Goal: Task Accomplishment & Management: Manage account settings

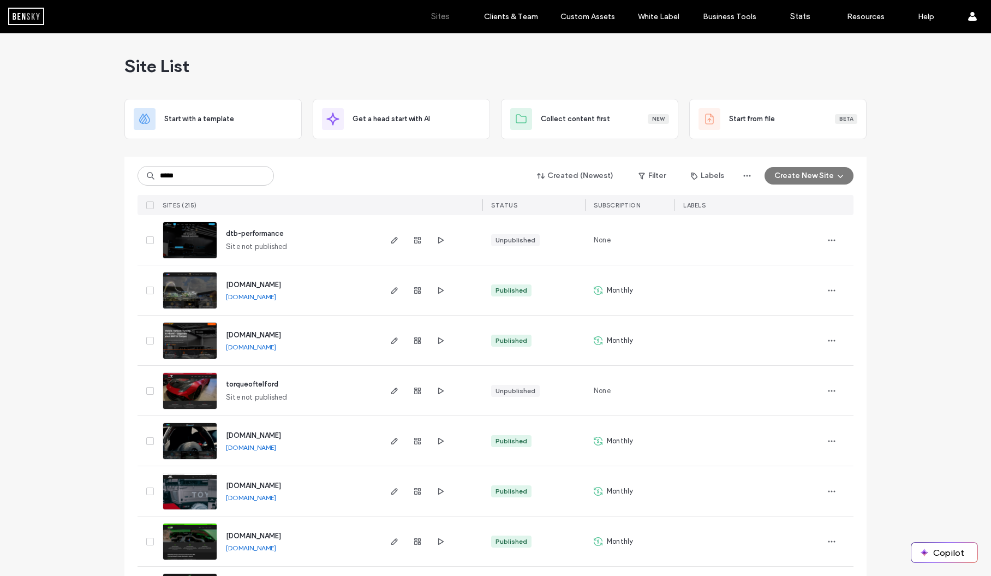
type input "*****"
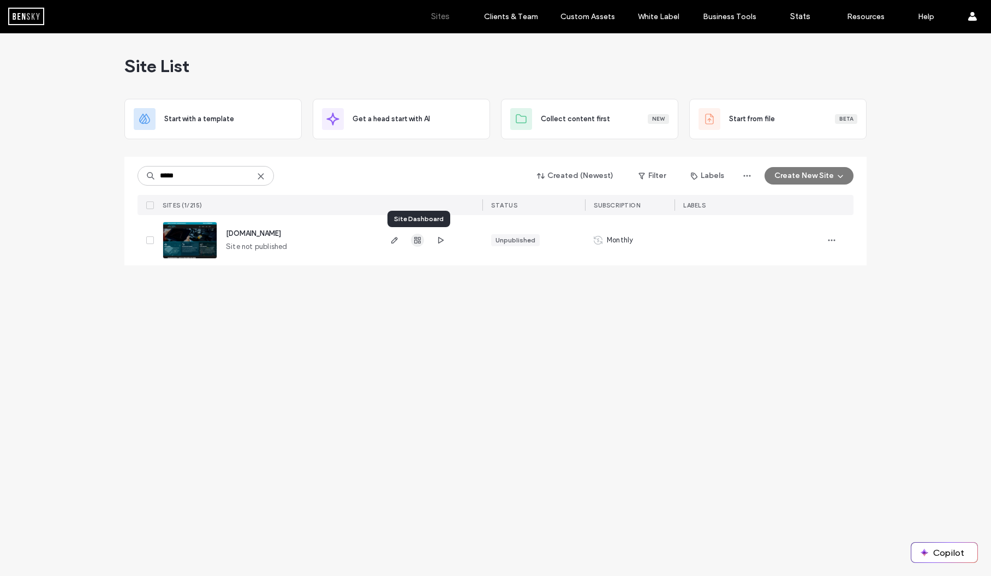
click at [417, 240] on use "button" at bounding box center [417, 240] width 7 height 7
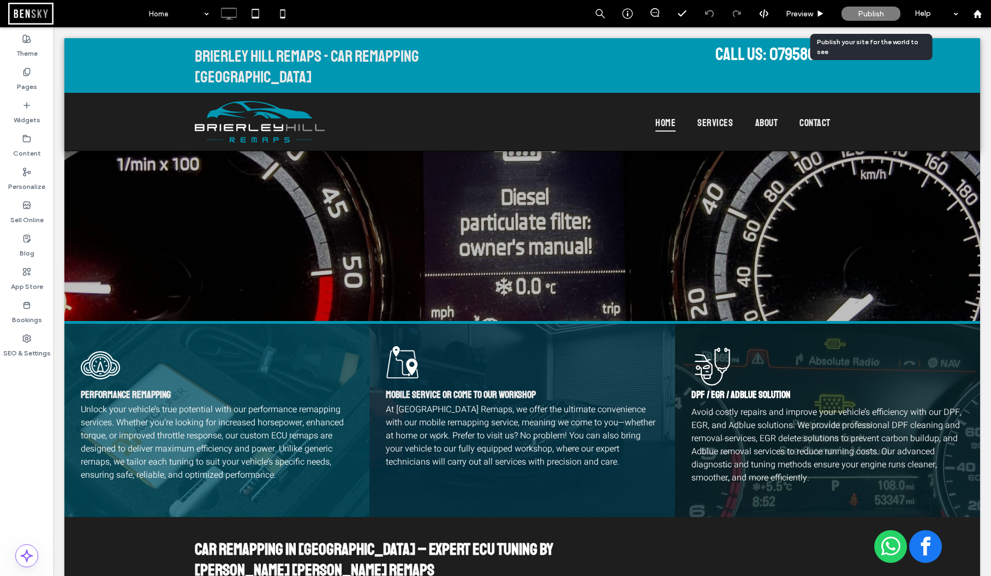
click at [876, 13] on span "Publish" at bounding box center [871, 13] width 26 height 9
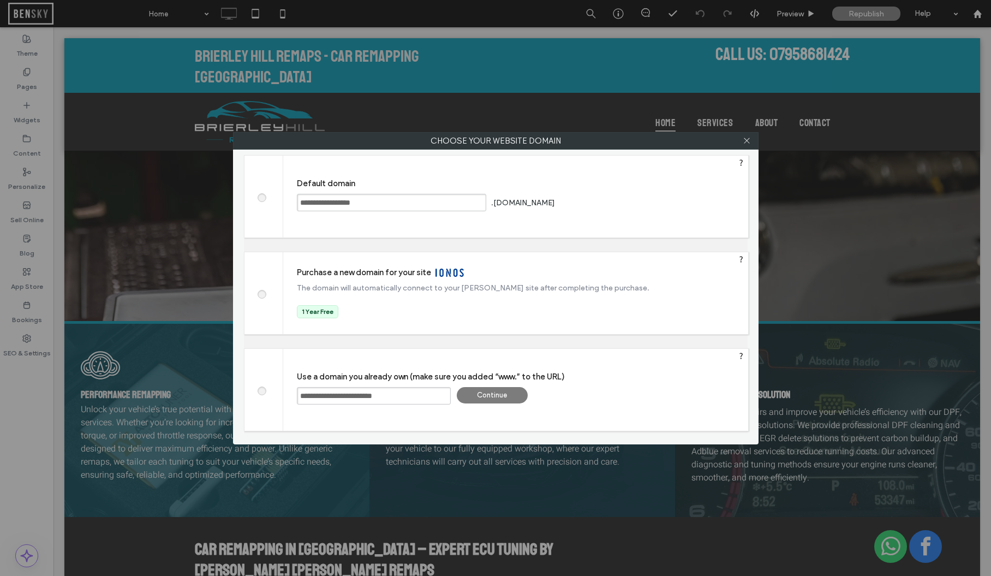
click at [508, 397] on div "Continue" at bounding box center [492, 395] width 71 height 16
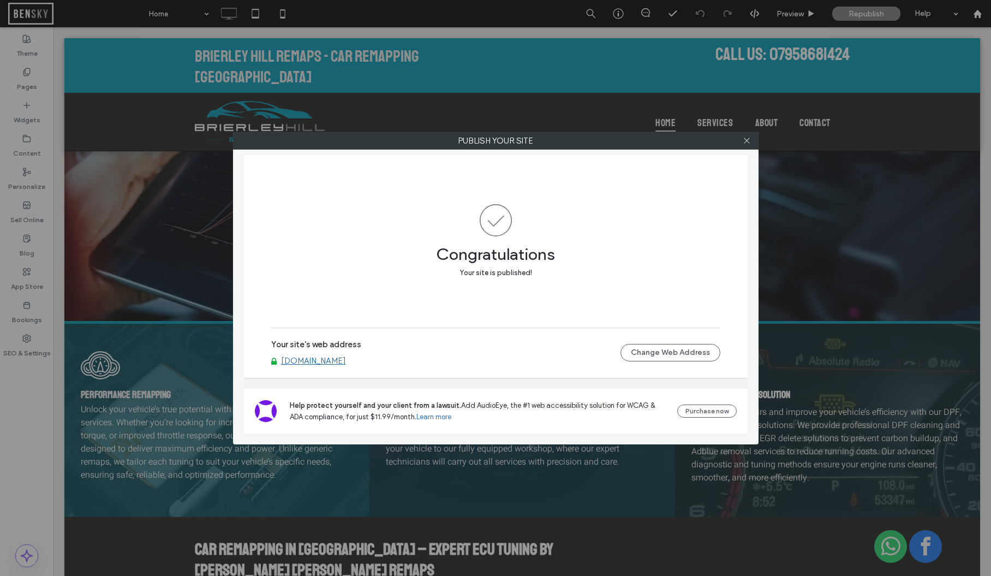
click at [751, 145] on div at bounding box center [747, 141] width 16 height 16
click at [749, 142] on icon at bounding box center [747, 140] width 8 height 8
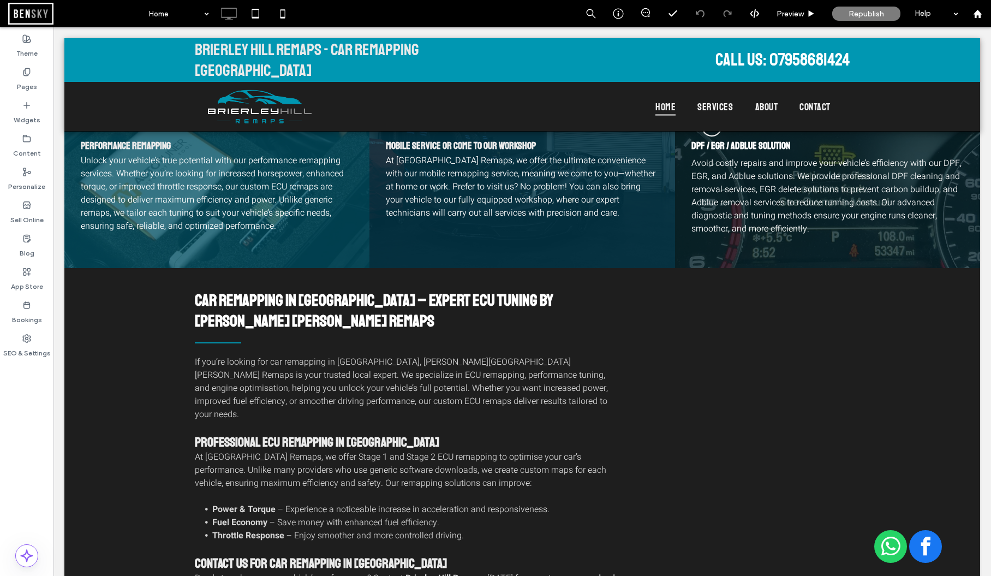
scroll to position [218, 0]
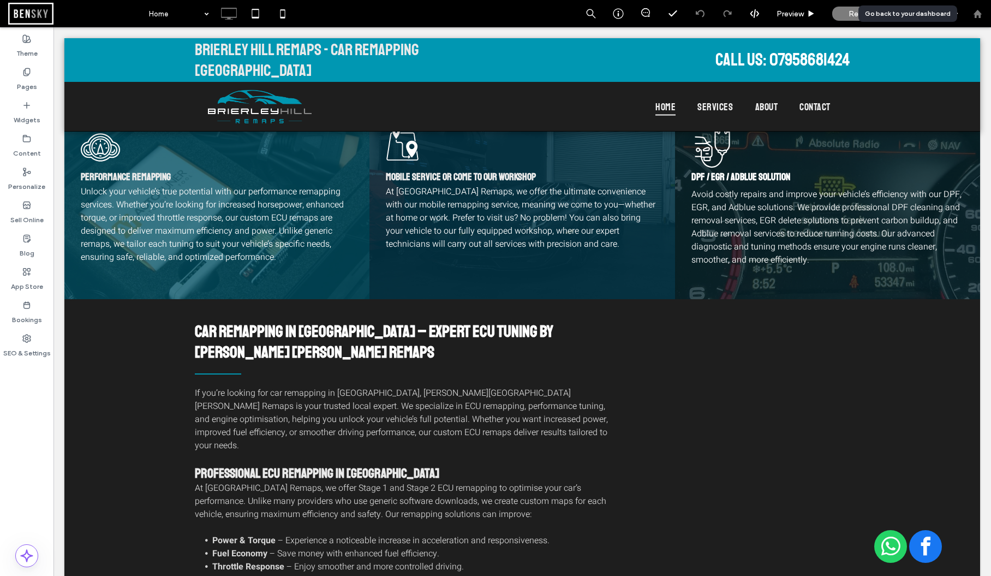
click at [981, 17] on icon at bounding box center [977, 13] width 9 height 9
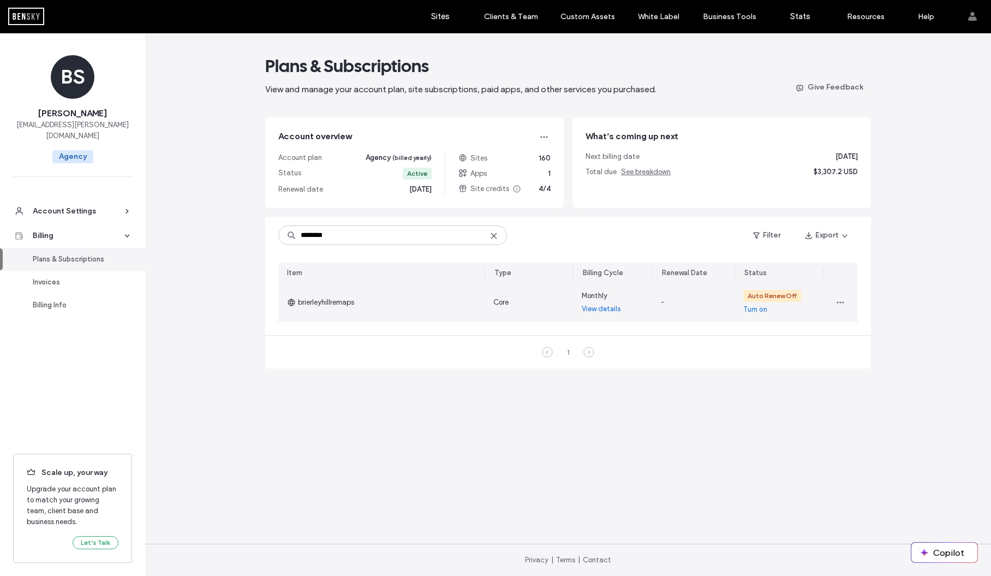
click at [761, 309] on link "Turn on" at bounding box center [755, 309] width 24 height 11
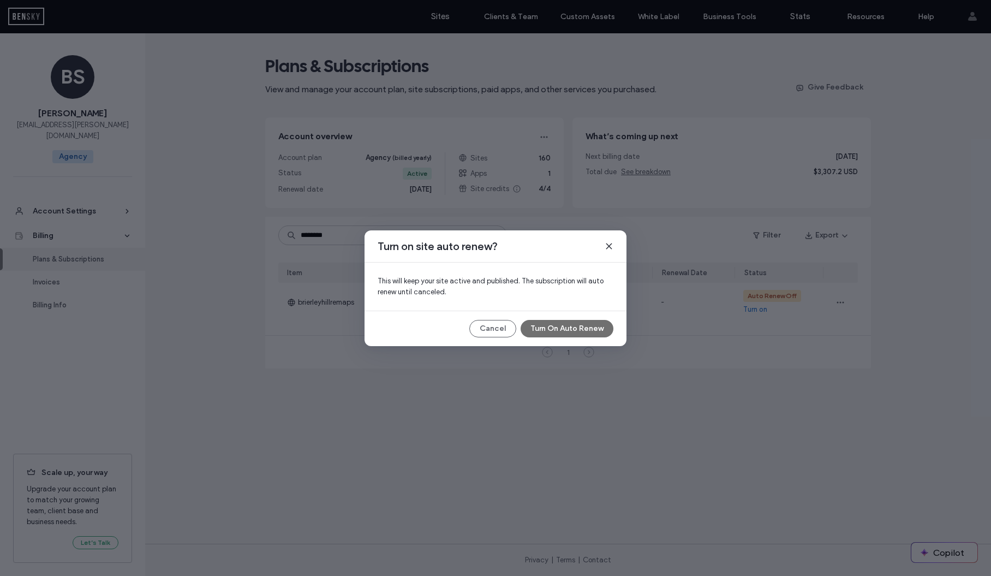
click at [578, 328] on button "Turn On Auto Renew" at bounding box center [567, 328] width 93 height 17
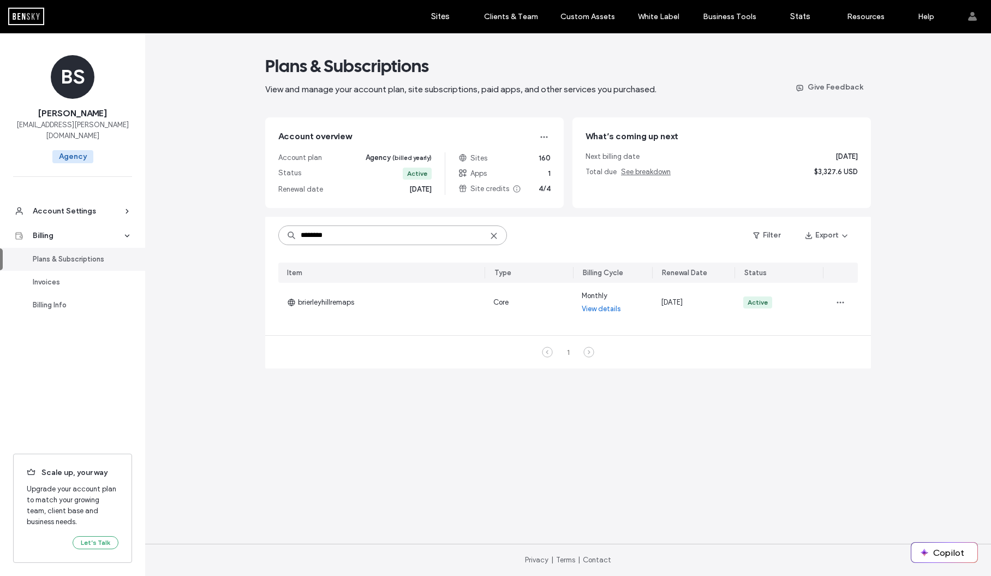
drag, startPoint x: 309, startPoint y: 232, endPoint x: 278, endPoint y: 229, distance: 30.7
click at [282, 230] on input "********" at bounding box center [392, 235] width 229 height 20
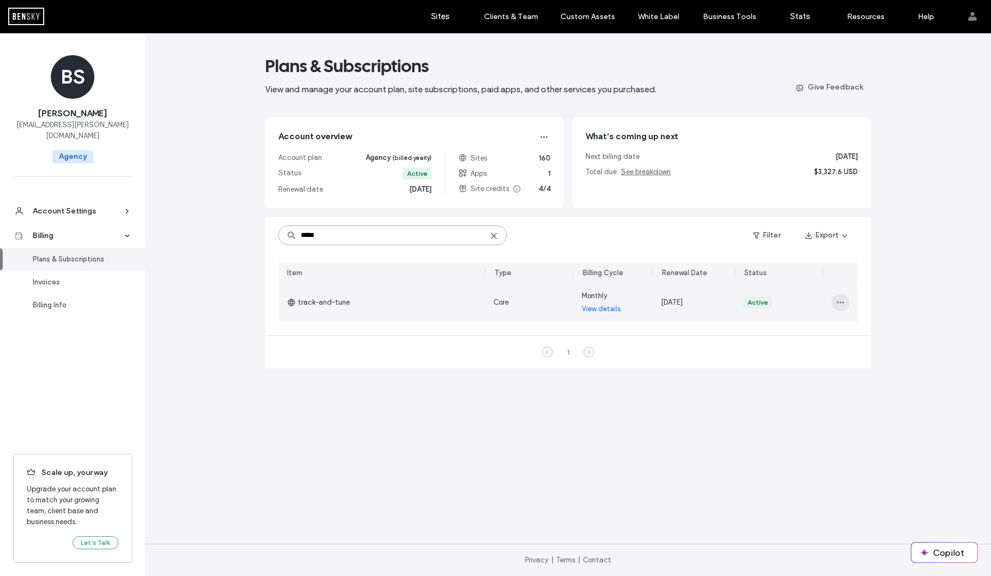
type input "*****"
click at [840, 300] on icon "button" at bounding box center [840, 302] width 9 height 9
click at [879, 353] on span "Turn Off Auto Renew" at bounding box center [874, 351] width 66 height 11
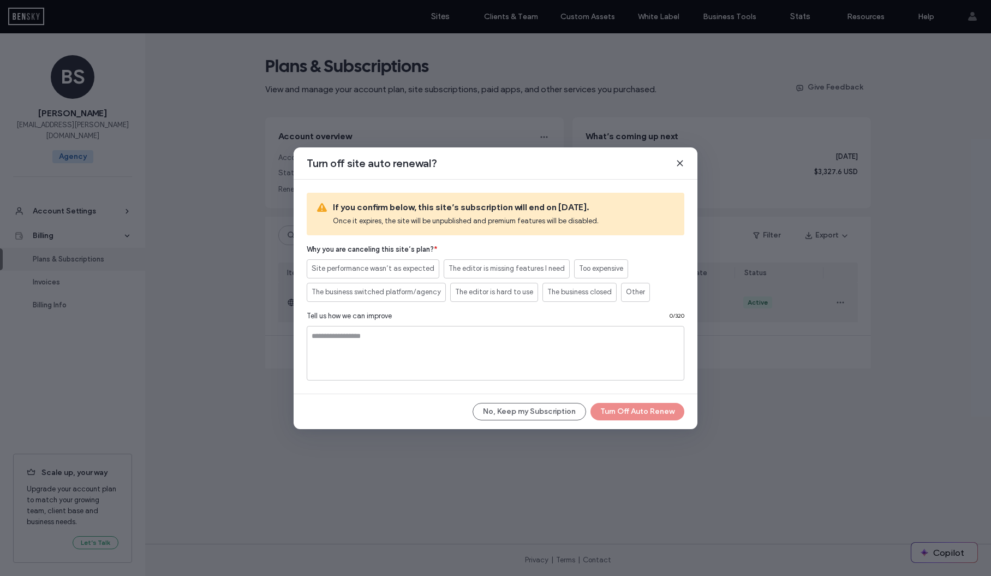
drag, startPoint x: 628, startPoint y: 300, endPoint x: 631, endPoint y: 311, distance: 11.4
click at [629, 300] on div "Other" at bounding box center [635, 292] width 19 height 18
click at [645, 417] on button "Turn Off Auto Renew" at bounding box center [637, 411] width 94 height 17
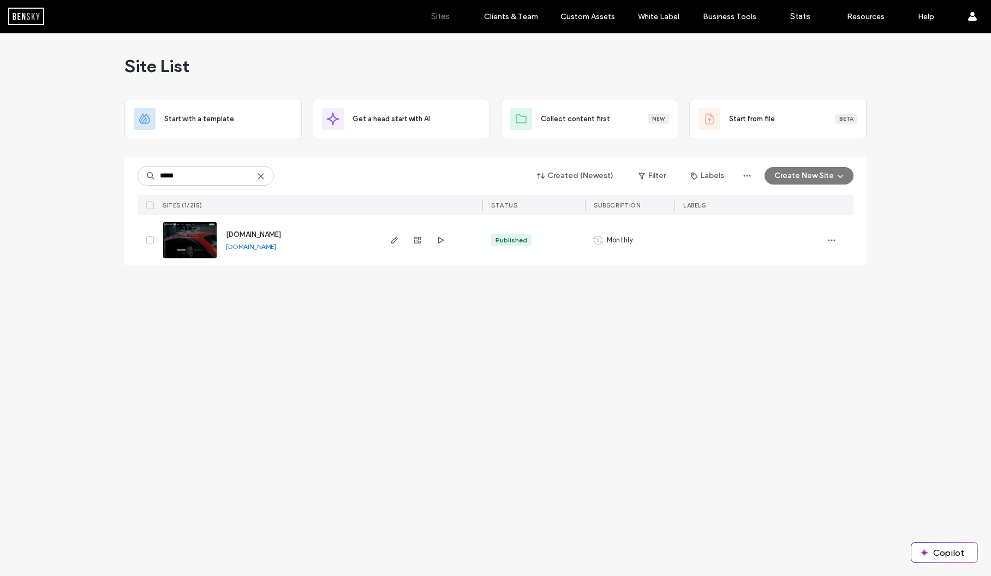
type input "*****"
click at [271, 233] on span "[DOMAIN_NAME]" at bounding box center [253, 234] width 55 height 8
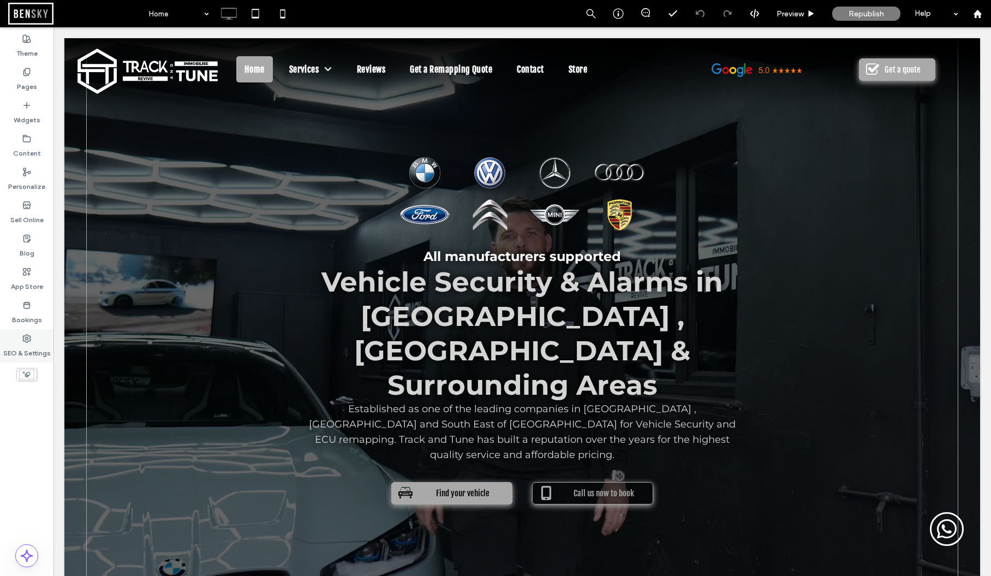
click at [31, 336] on div "SEO & Settings" at bounding box center [26, 345] width 53 height 33
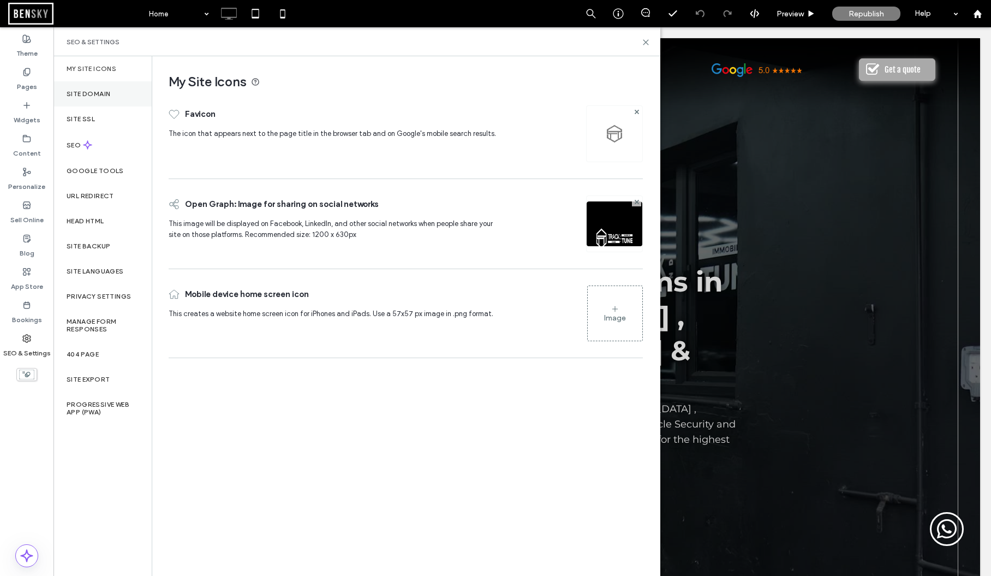
click at [110, 91] on label "Site Domain" at bounding box center [89, 94] width 44 height 8
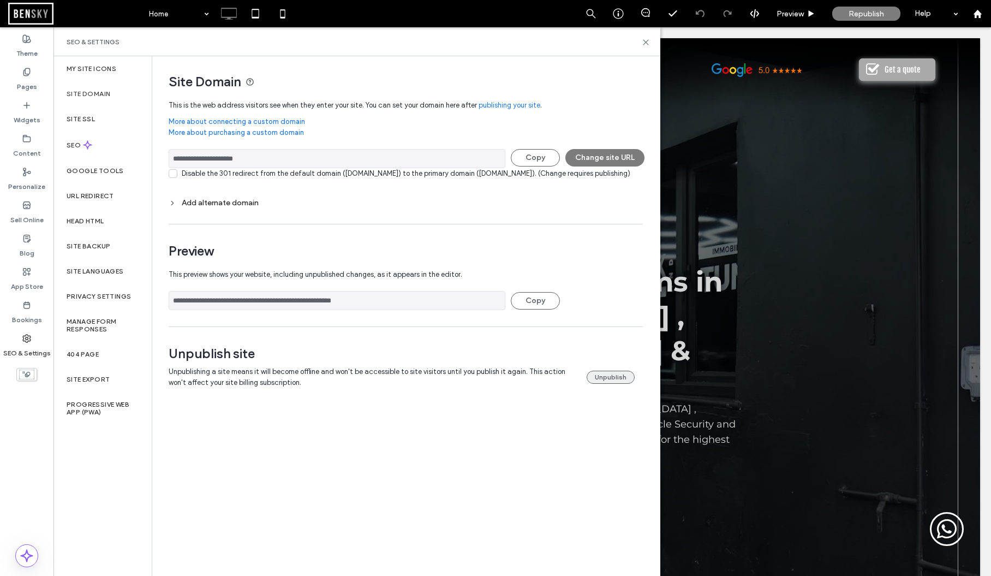
click at [619, 384] on button "Unpublish" at bounding box center [611, 377] width 48 height 13
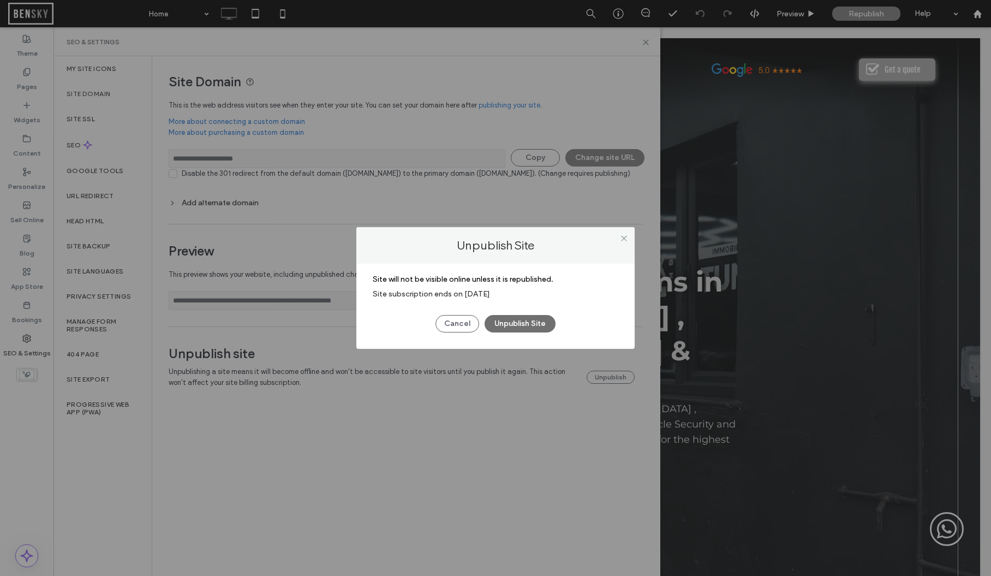
click at [538, 326] on button "Unpublish Site" at bounding box center [520, 323] width 71 height 17
